Goal: Information Seeking & Learning: Learn about a topic

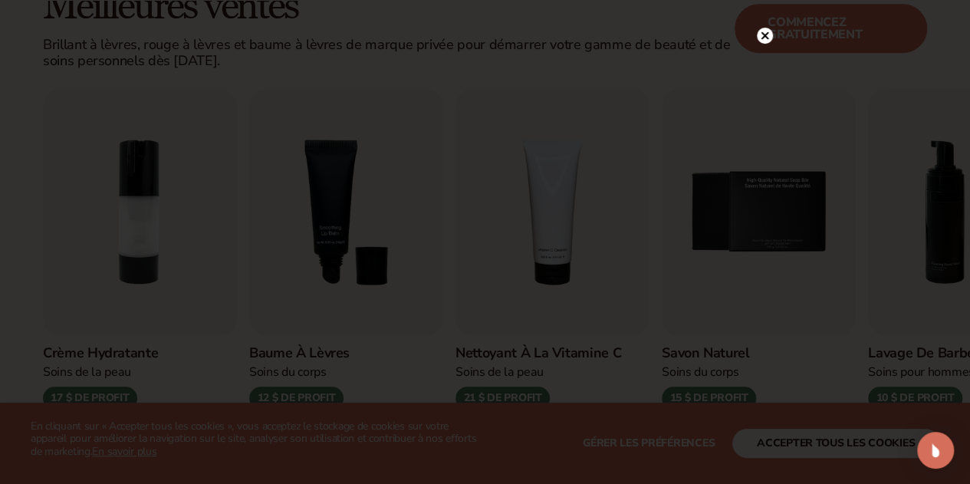
scroll to position [468, 0]
click at [763, 68] on icon at bounding box center [764, 68] width 8 height 8
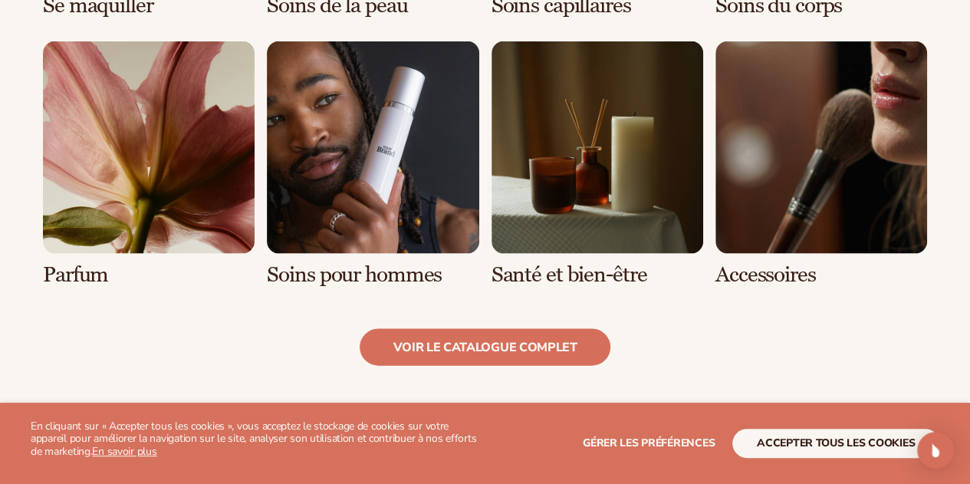
scroll to position [1462, 0]
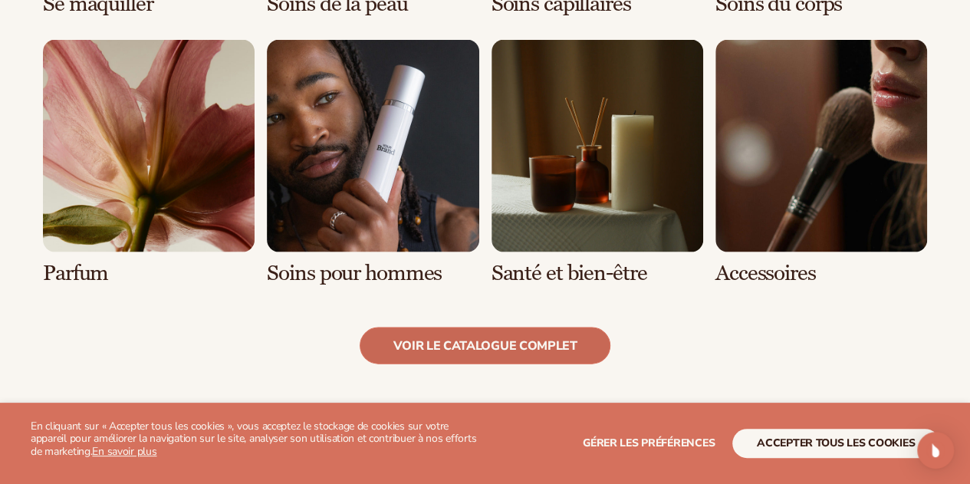
click at [563, 343] on font "voir le catalogue complet" at bounding box center [484, 345] width 184 height 17
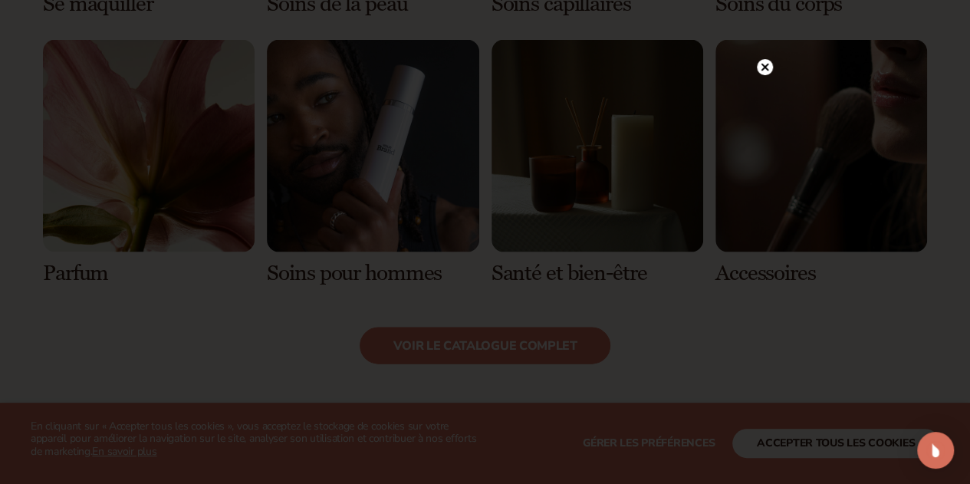
click at [763, 70] on circle at bounding box center [765, 67] width 16 height 16
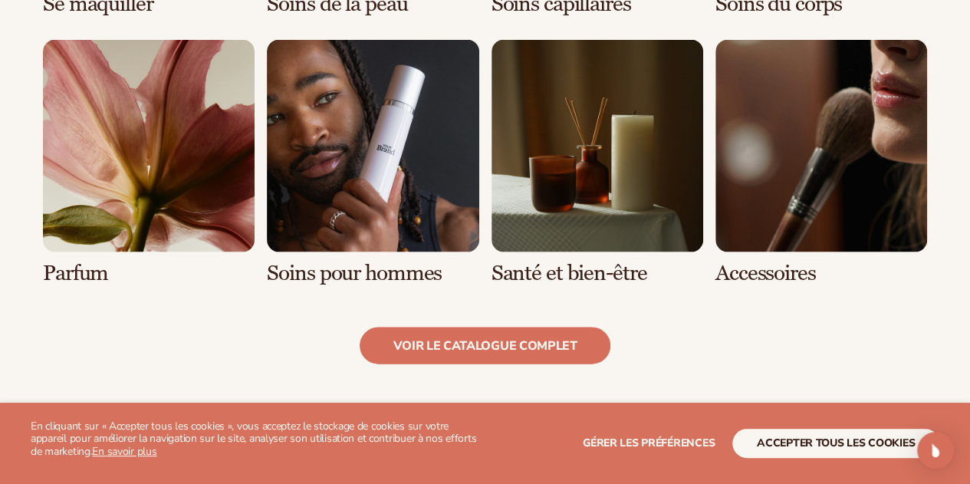
click at [202, 177] on link "5 / 8" at bounding box center [149, 162] width 212 height 245
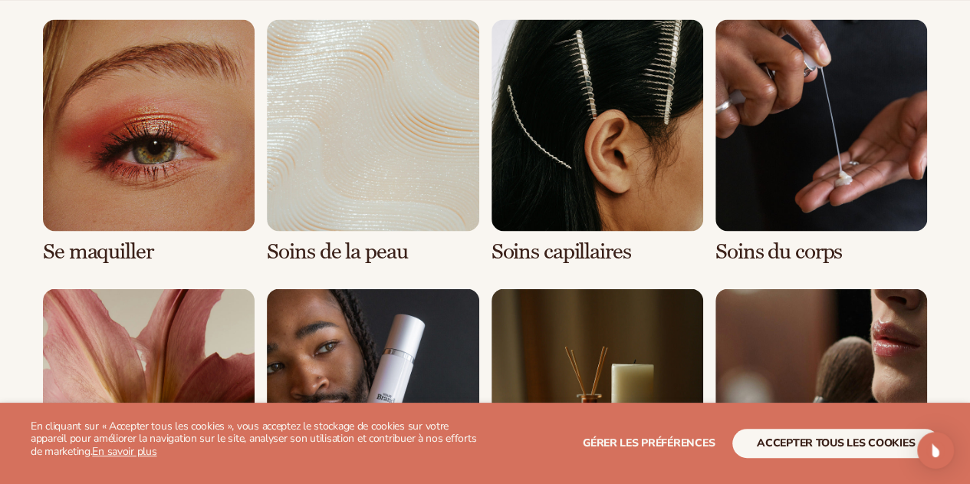
scroll to position [1175, 0]
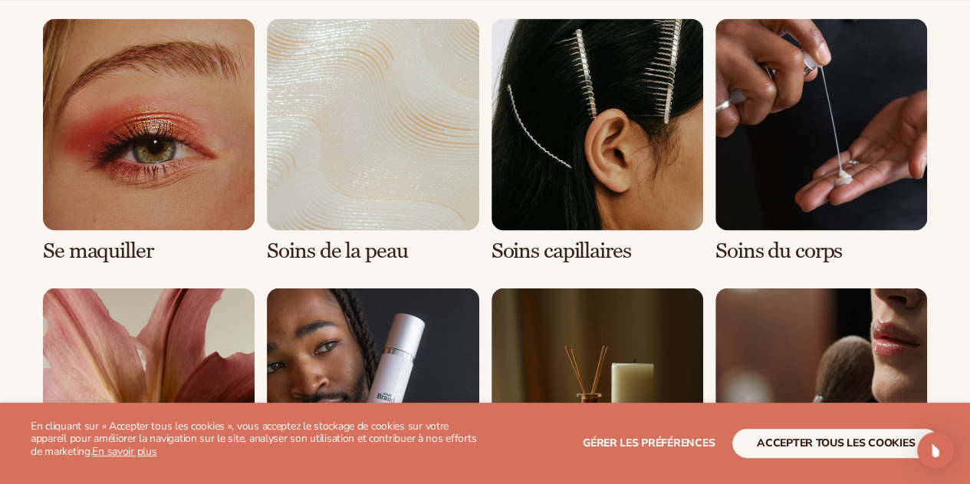
click at [204, 100] on link "1 / 8" at bounding box center [149, 140] width 212 height 245
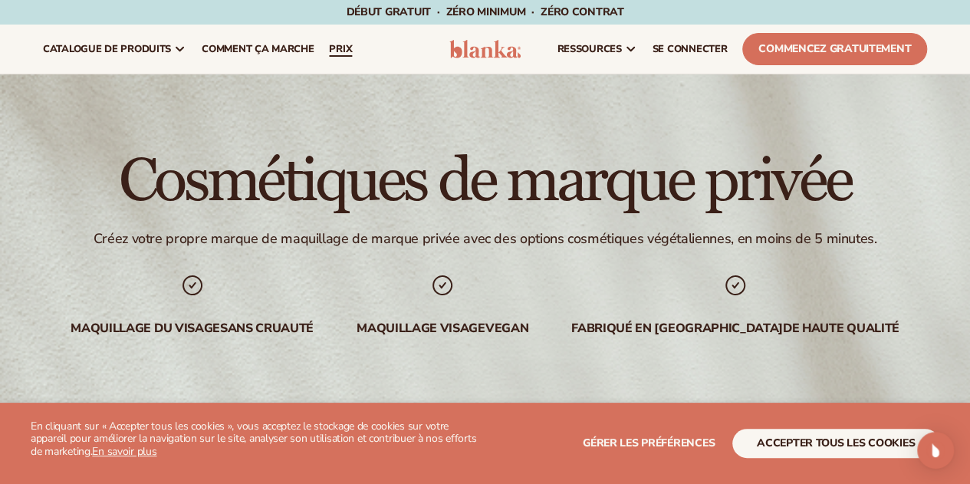
click at [343, 48] on font "prix" at bounding box center [340, 49] width 23 height 14
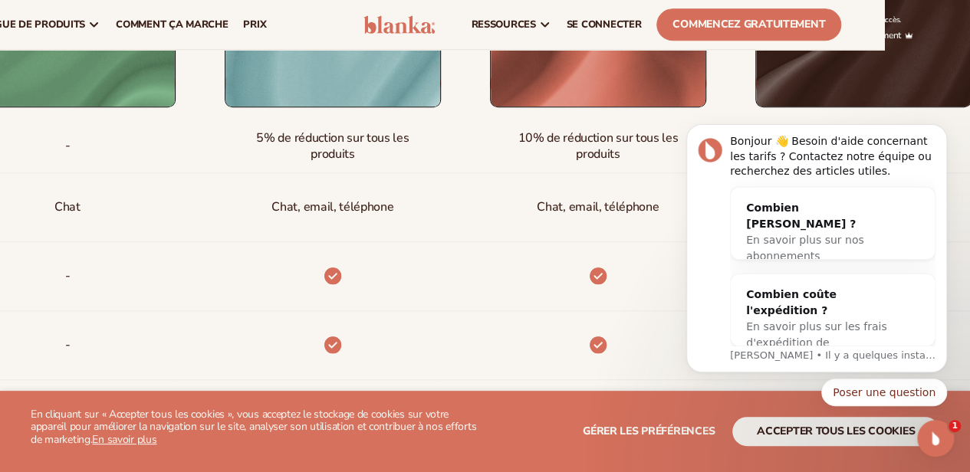
scroll to position [644, 86]
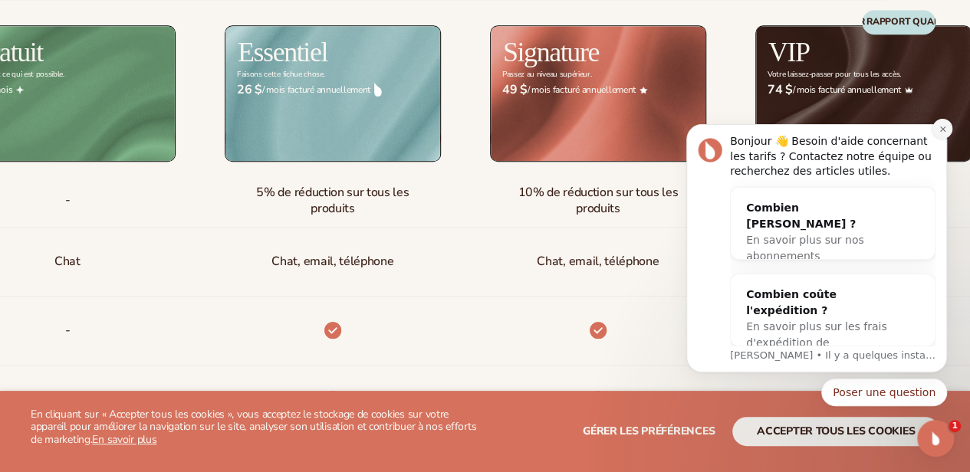
click at [943, 130] on icon "Notification de rejet" at bounding box center [941, 128] width 5 height 5
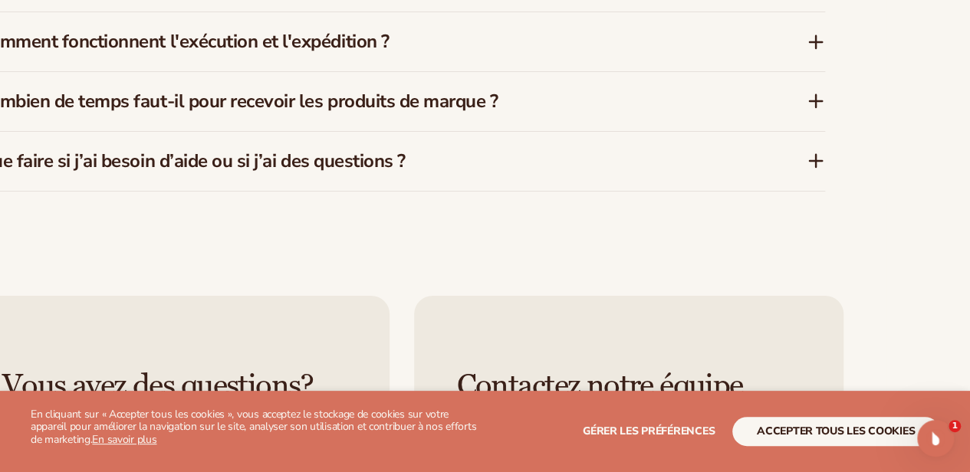
scroll to position [2639, 84]
